Goal: Consume media (video, audio): Consume media (video, audio)

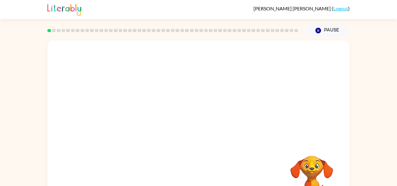
scroll to position [29, 0]
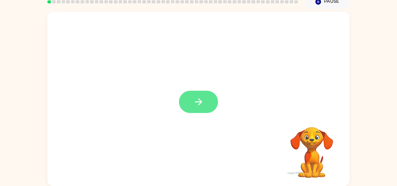
click at [196, 105] on icon "button" at bounding box center [198, 102] width 11 height 11
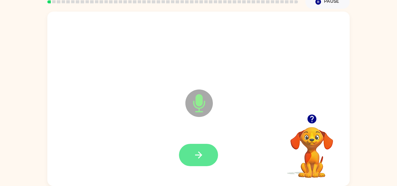
click at [198, 153] on icon "button" at bounding box center [198, 155] width 11 height 11
click at [193, 150] on icon "button" at bounding box center [198, 155] width 11 height 11
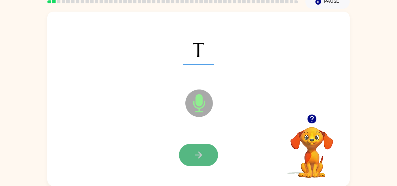
click at [197, 157] on icon "button" at bounding box center [198, 155] width 11 height 11
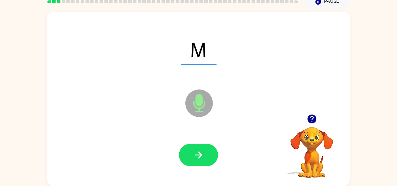
click at [197, 157] on icon "button" at bounding box center [198, 155] width 11 height 11
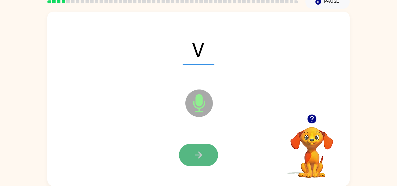
click at [197, 158] on icon "button" at bounding box center [198, 155] width 11 height 11
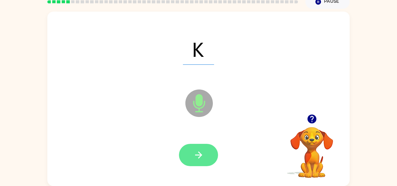
click at [198, 160] on button "button" at bounding box center [198, 155] width 39 height 22
click at [188, 158] on button "button" at bounding box center [198, 155] width 39 height 22
click at [197, 154] on icon "button" at bounding box center [198, 155] width 11 height 11
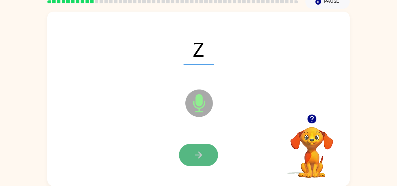
click at [197, 154] on icon "button" at bounding box center [198, 155] width 11 height 11
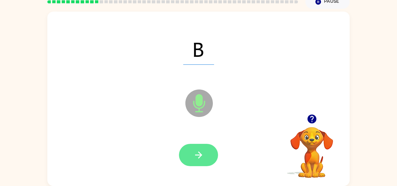
click at [197, 154] on icon "button" at bounding box center [198, 155] width 7 height 7
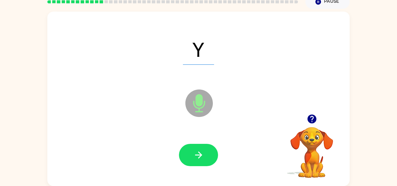
click at [197, 154] on icon "button" at bounding box center [198, 155] width 7 height 7
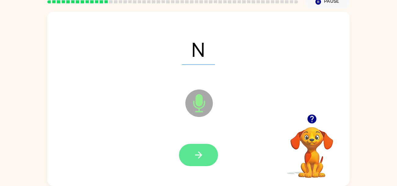
click at [197, 154] on icon "button" at bounding box center [198, 155] width 7 height 7
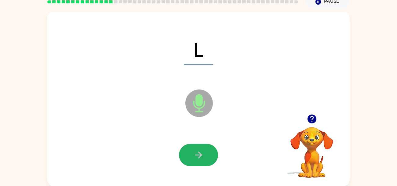
click at [197, 154] on icon "button" at bounding box center [198, 155] width 7 height 7
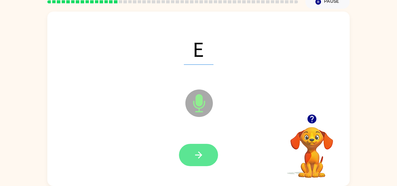
click at [197, 154] on icon "button" at bounding box center [198, 155] width 7 height 7
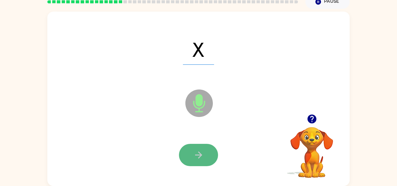
click at [198, 155] on icon "button" at bounding box center [198, 155] width 7 height 7
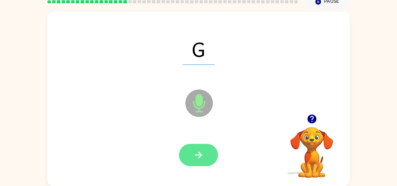
click at [198, 155] on icon "button" at bounding box center [198, 155] width 7 height 7
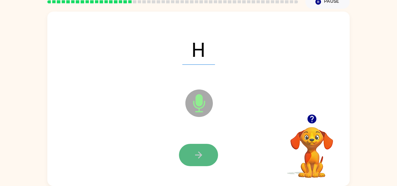
click at [198, 156] on icon "button" at bounding box center [198, 155] width 11 height 11
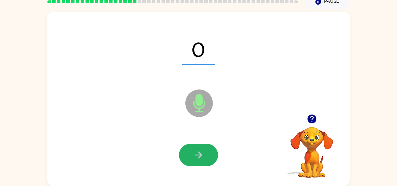
click at [198, 156] on icon "button" at bounding box center [198, 155] width 11 height 11
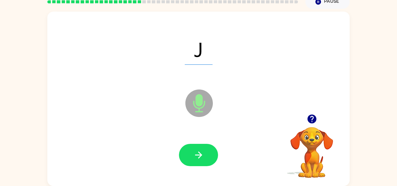
click at [198, 156] on icon "button" at bounding box center [198, 155] width 11 height 11
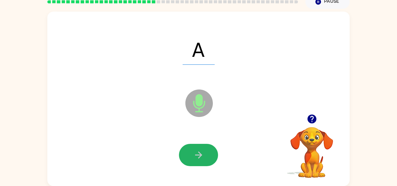
click at [198, 156] on icon "button" at bounding box center [198, 155] width 11 height 11
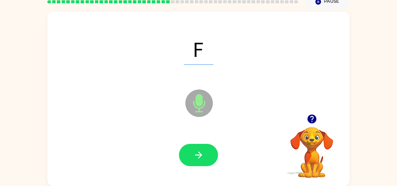
click at [198, 156] on icon "button" at bounding box center [198, 155] width 11 height 11
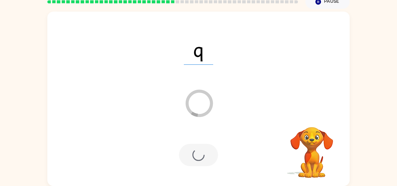
click at [198, 156] on div at bounding box center [198, 155] width 39 height 22
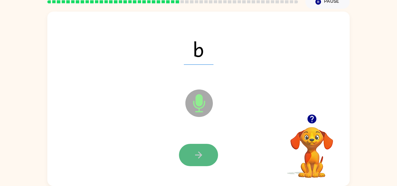
click at [198, 155] on icon "button" at bounding box center [198, 155] width 11 height 11
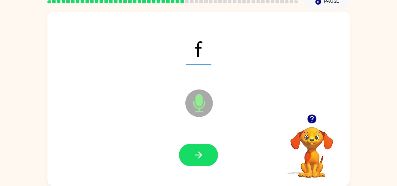
click at [198, 155] on icon "button" at bounding box center [198, 155] width 7 height 7
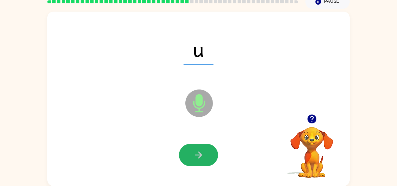
click at [198, 155] on icon "button" at bounding box center [198, 155] width 7 height 7
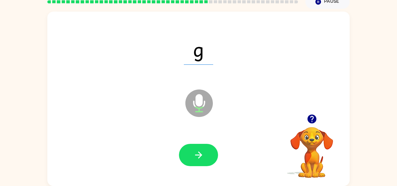
click at [198, 155] on icon "button" at bounding box center [198, 155] width 7 height 7
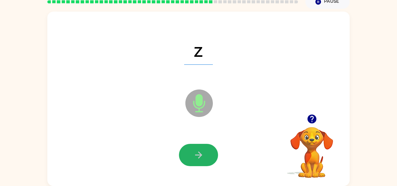
click at [198, 155] on icon "button" at bounding box center [198, 155] width 7 height 7
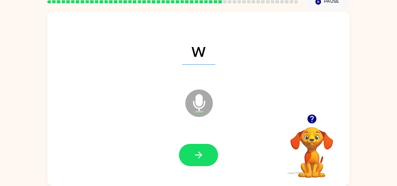
click at [198, 155] on icon "button" at bounding box center [198, 155] width 7 height 7
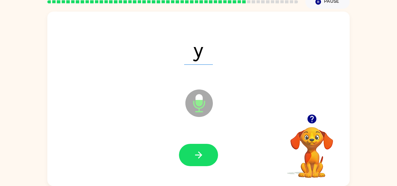
click at [198, 155] on icon "button" at bounding box center [198, 155] width 7 height 7
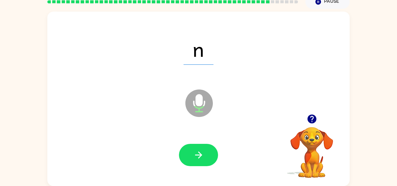
click at [198, 155] on icon "button" at bounding box center [198, 155] width 7 height 7
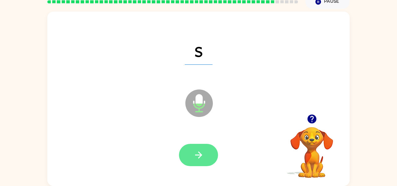
click at [198, 156] on icon "button" at bounding box center [198, 155] width 11 height 11
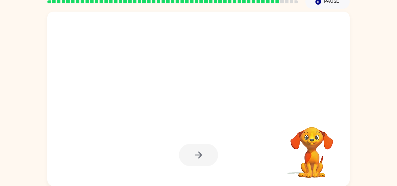
click at [316, 145] on video "Your browser must support playing .mp4 files to use Literably. Please try using…" at bounding box center [311, 148] width 61 height 61
click at [315, 145] on video "Your browser must support playing .mp4 files to use Literably. Please try using…" at bounding box center [311, 148] width 61 height 61
click at [314, 145] on video "Your browser must support playing .mp4 files to use Literably. Please try using…" at bounding box center [311, 148] width 61 height 61
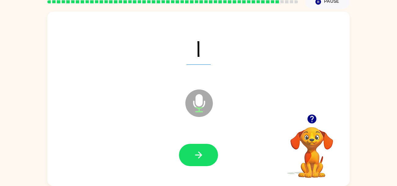
click at [313, 145] on video "Your browser must support playing .mp4 files to use Literably. Please try using…" at bounding box center [311, 148] width 61 height 61
click at [310, 117] on icon "button" at bounding box center [312, 119] width 11 height 11
click at [311, 121] on icon "button" at bounding box center [311, 119] width 9 height 9
click at [206, 154] on button "button" at bounding box center [198, 155] width 39 height 22
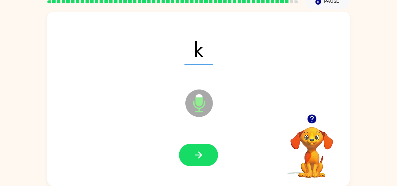
click at [206, 154] on button "button" at bounding box center [198, 155] width 39 height 22
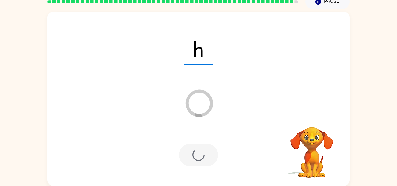
scroll to position [18, 0]
